Goal: Check status

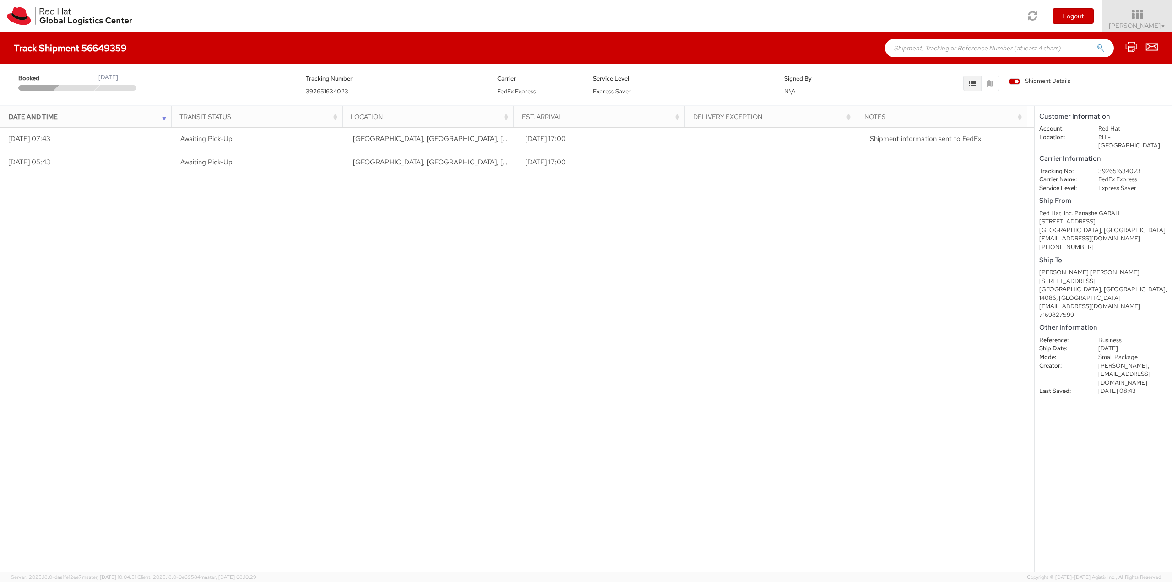
click at [112, 198] on div at bounding box center [514, 265] width 1028 height 182
click at [74, 87] on div at bounding box center [77, 87] width 46 height 5
click at [118, 82] on div "[DATE]" at bounding box center [108, 77] width 20 height 9
click at [99, 82] on div "[DATE]" at bounding box center [108, 77] width 20 height 9
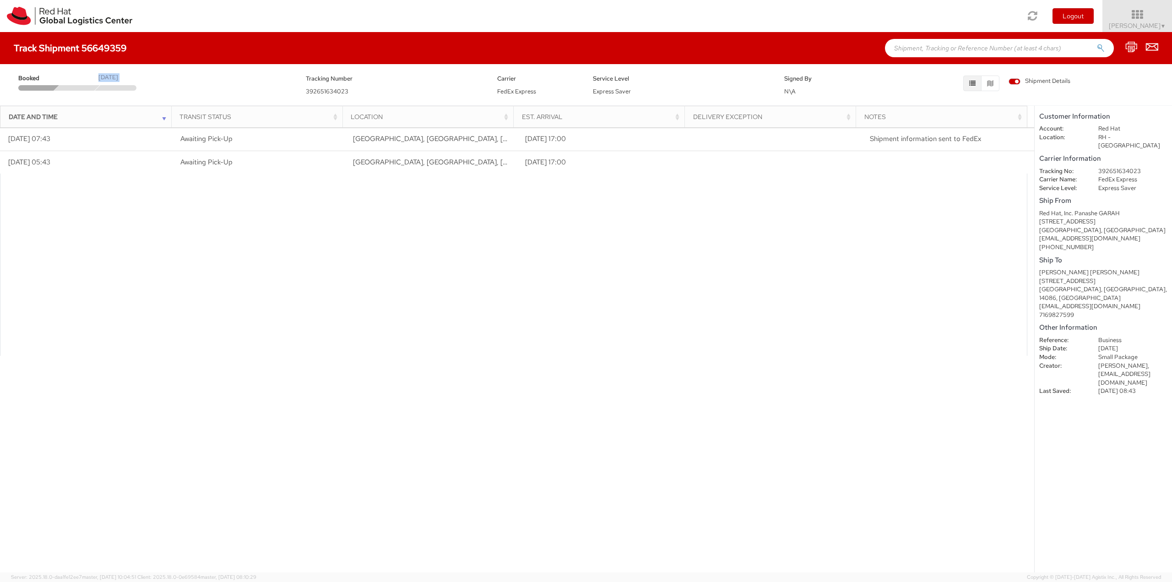
drag, startPoint x: 99, startPoint y: 82, endPoint x: 502, endPoint y: 92, distance: 402.7
click at [101, 82] on div "[DATE]" at bounding box center [108, 77] width 20 height 9
drag, startPoint x: 1103, startPoint y: 321, endPoint x: 1127, endPoint y: 321, distance: 23.8
click at [1127, 336] on dd "Business" at bounding box center [1133, 340] width 83 height 9
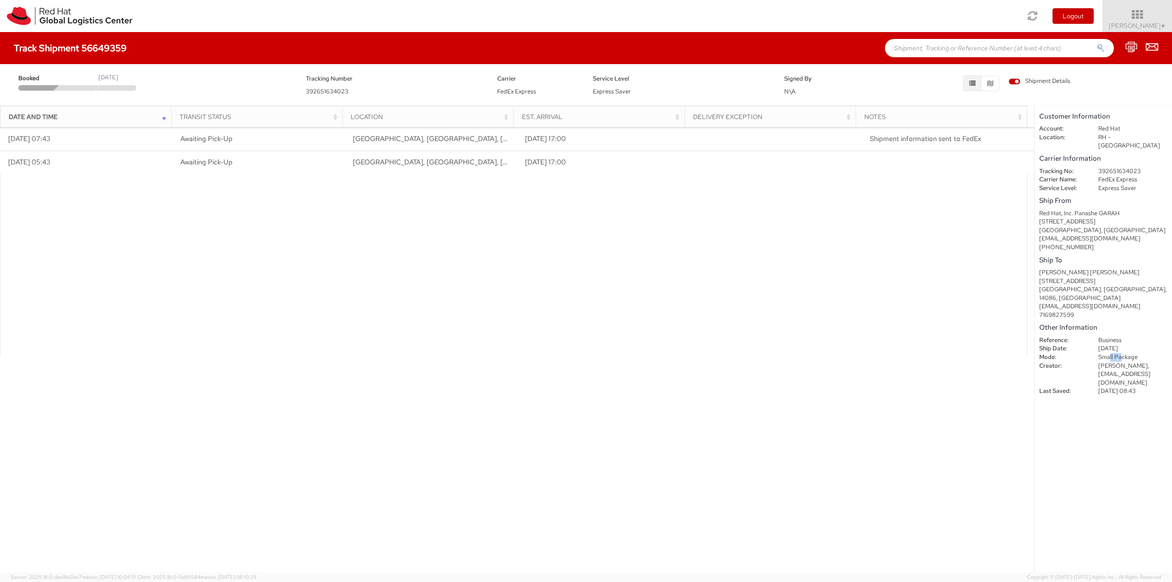
drag, startPoint x: 1110, startPoint y: 338, endPoint x: 1126, endPoint y: 338, distance: 15.6
click at [1126, 353] on dd "Small Package" at bounding box center [1133, 357] width 83 height 9
drag, startPoint x: 1122, startPoint y: 359, endPoint x: 1134, endPoint y: 359, distance: 12.8
click at [1134, 362] on dd "[PERSON_NAME], [EMAIL_ADDRESS][DOMAIN_NAME]" at bounding box center [1133, 375] width 83 height 26
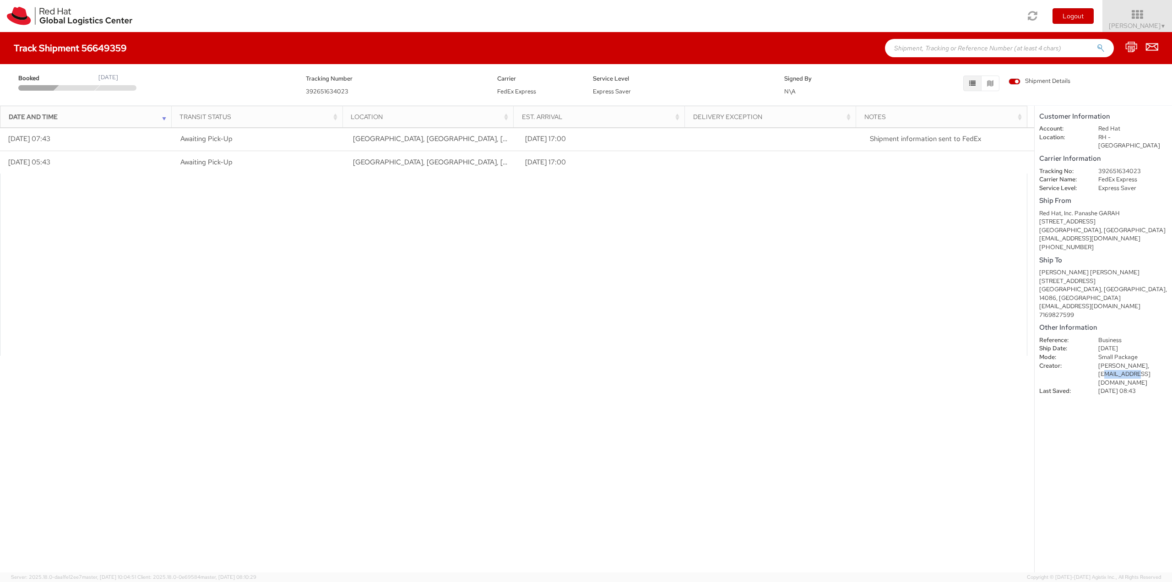
click at [1134, 362] on dd "[PERSON_NAME], [EMAIL_ADDRESS][DOMAIN_NAME]" at bounding box center [1133, 375] width 83 height 26
click at [1122, 387] on dd "[DATE] 08:43" at bounding box center [1133, 391] width 83 height 9
drag, startPoint x: 1122, startPoint y: 367, endPoint x: 1090, endPoint y: 219, distance: 151.4
click at [1122, 387] on dd "[DATE] 08:43" at bounding box center [1133, 391] width 83 height 9
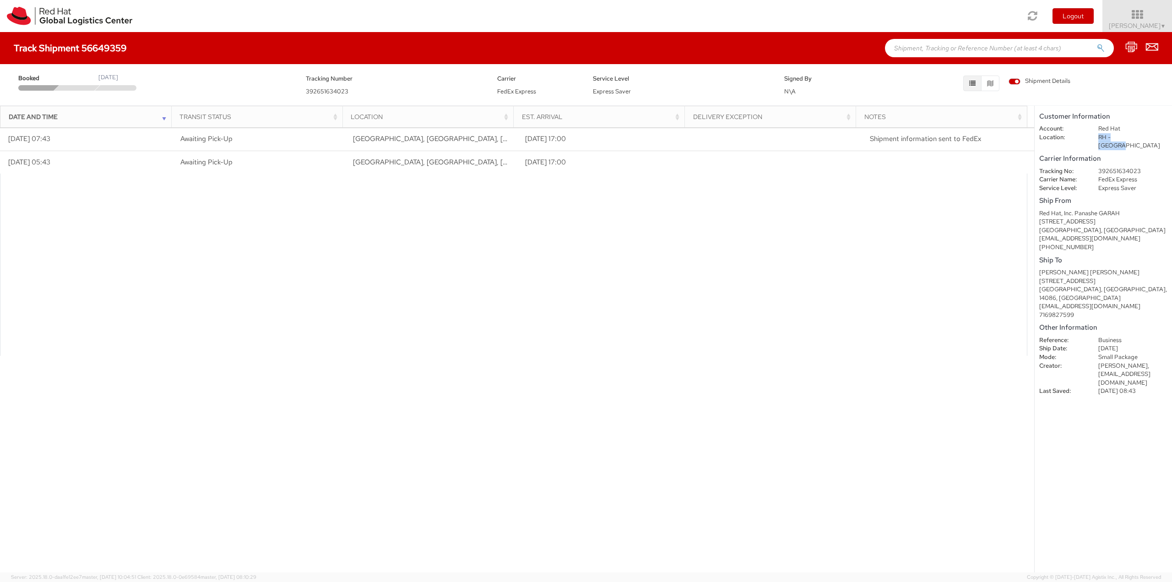
drag, startPoint x: 1098, startPoint y: 136, endPoint x: 1135, endPoint y: 137, distance: 36.7
click at [1135, 137] on dd "RH - [GEOGRAPHIC_DATA]" at bounding box center [1133, 141] width 83 height 17
click at [1103, 167] on dd "392651634023" at bounding box center [1133, 171] width 83 height 9
